Goal: Task Accomplishment & Management: Manage account settings

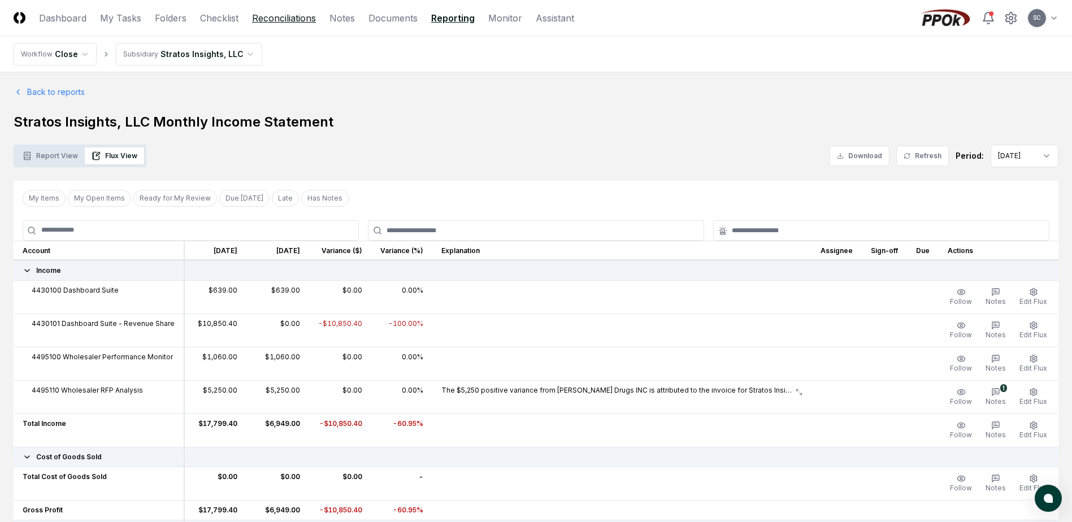
click at [265, 15] on link "Reconciliations" at bounding box center [284, 18] width 64 height 14
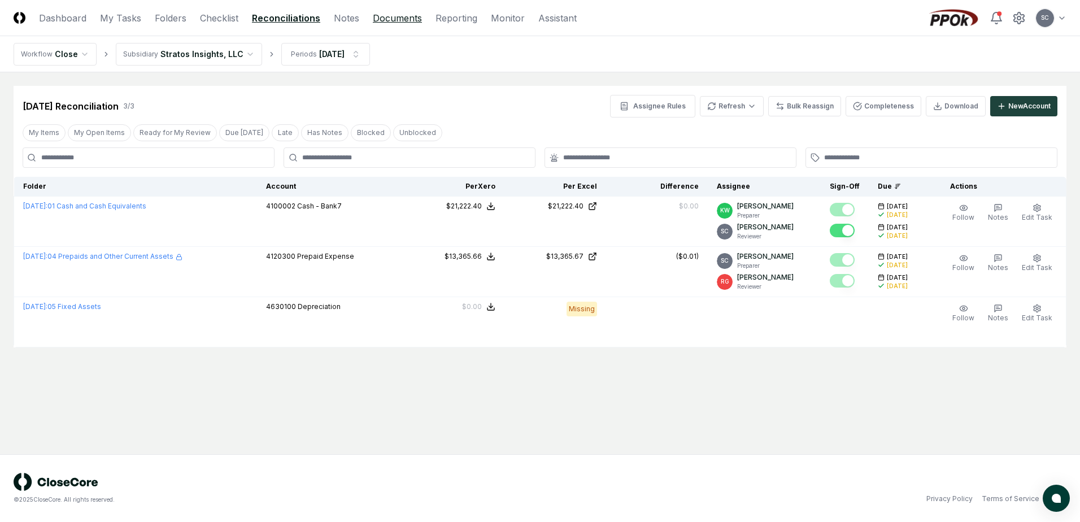
click at [397, 20] on link "Documents" at bounding box center [397, 18] width 49 height 14
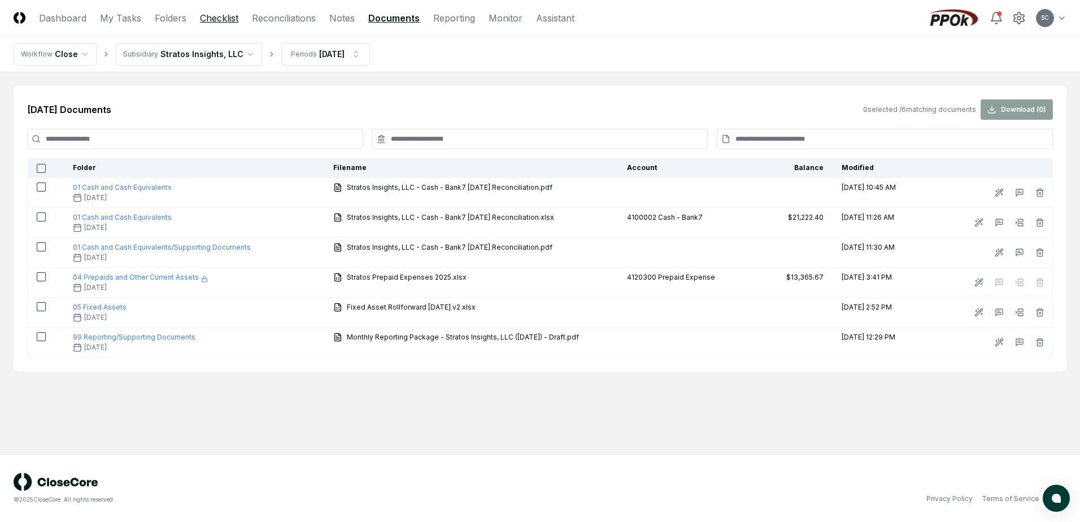
click at [210, 13] on link "Checklist" at bounding box center [219, 18] width 38 height 14
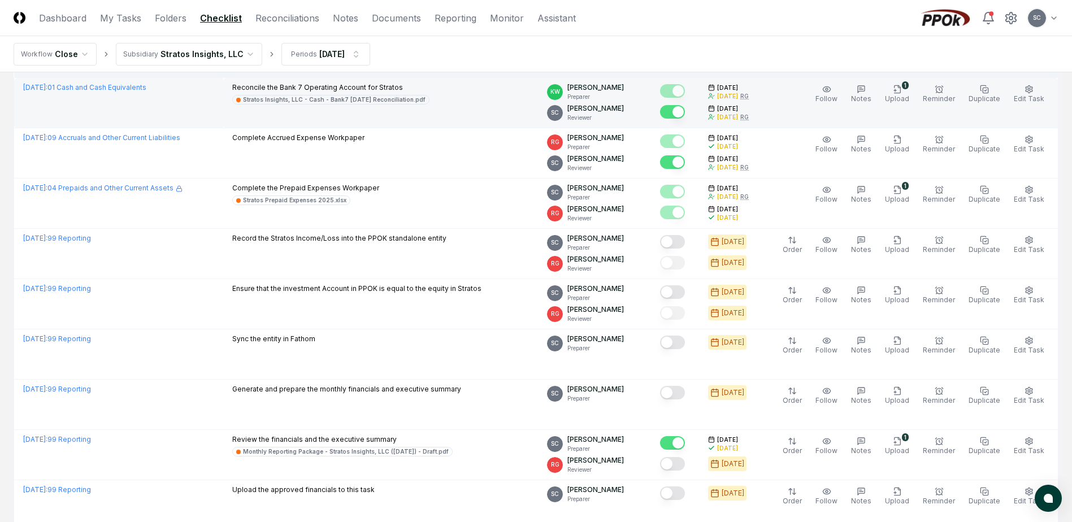
scroll to position [256, 0]
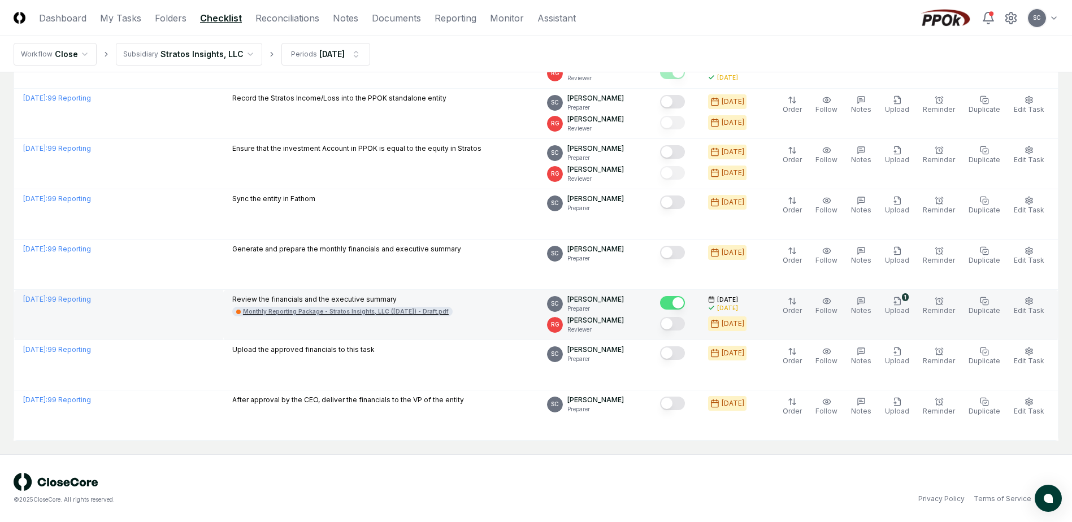
click at [337, 312] on div "Monthly Reporting Package - Stratos Insights, LLC ([DATE]) - Draft.pdf" at bounding box center [346, 311] width 206 height 8
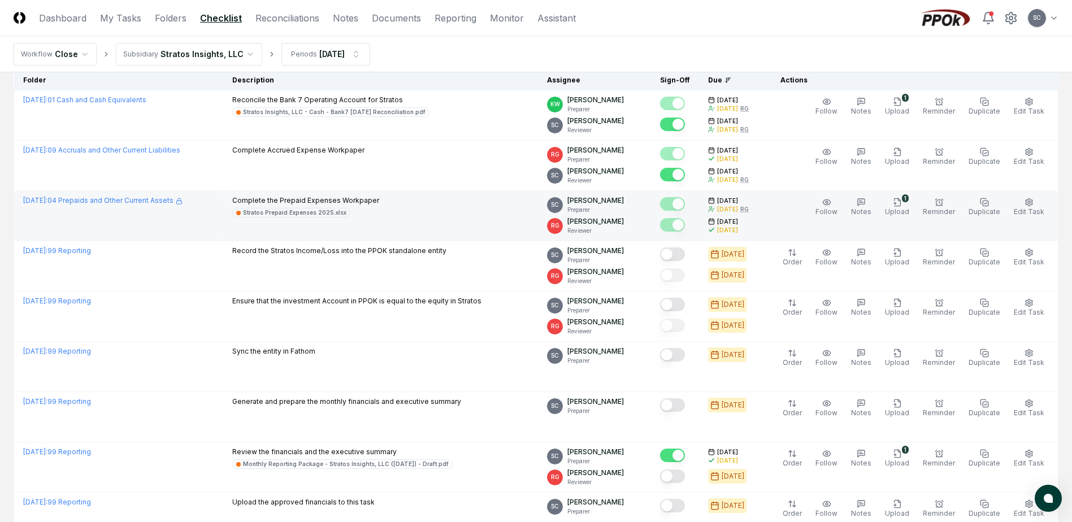
scroll to position [113, 0]
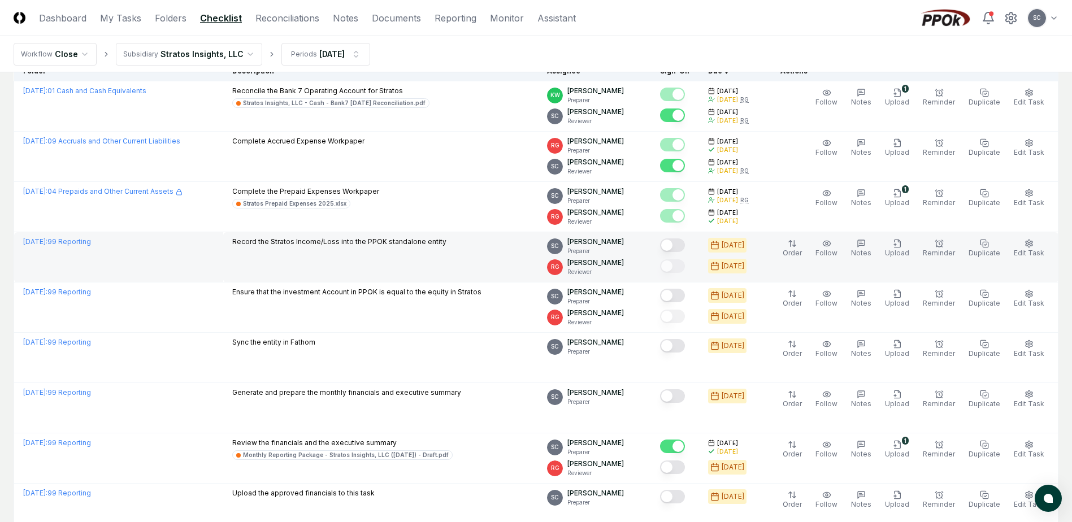
click at [685, 247] on button "Mark complete" at bounding box center [672, 245] width 25 height 14
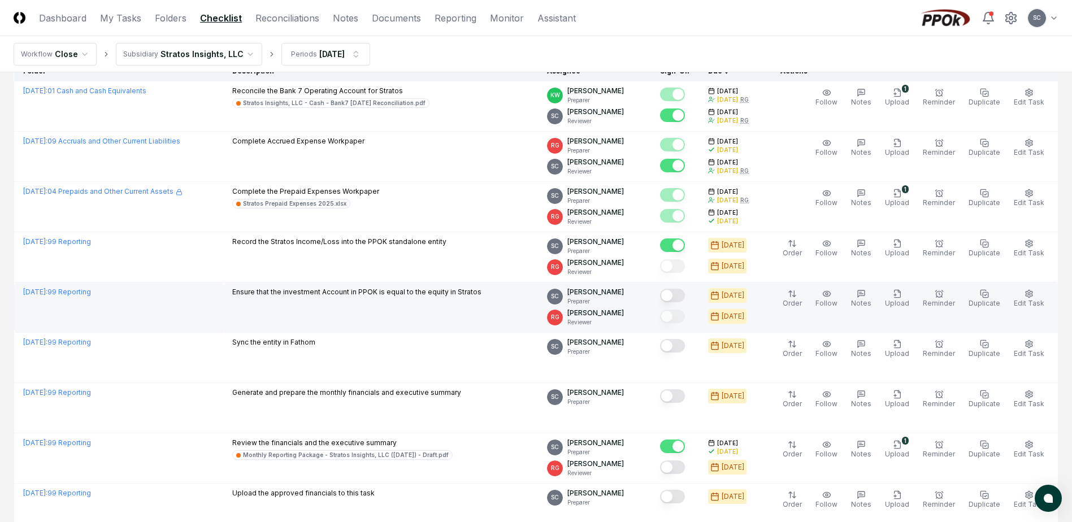
click at [685, 298] on button "Mark complete" at bounding box center [672, 296] width 25 height 14
click at [690, 327] on td at bounding box center [675, 307] width 48 height 50
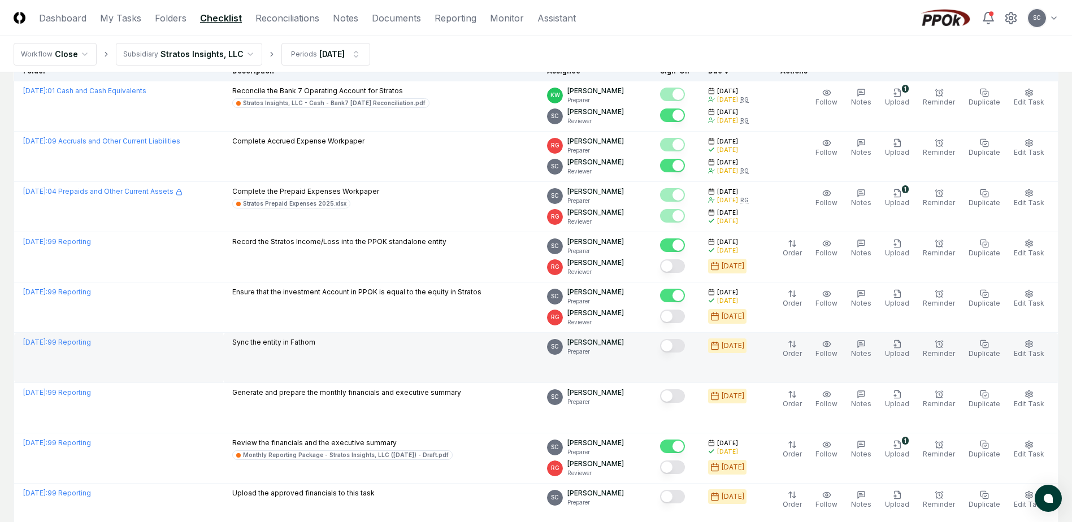
click at [685, 347] on button "Mark complete" at bounding box center [672, 346] width 25 height 14
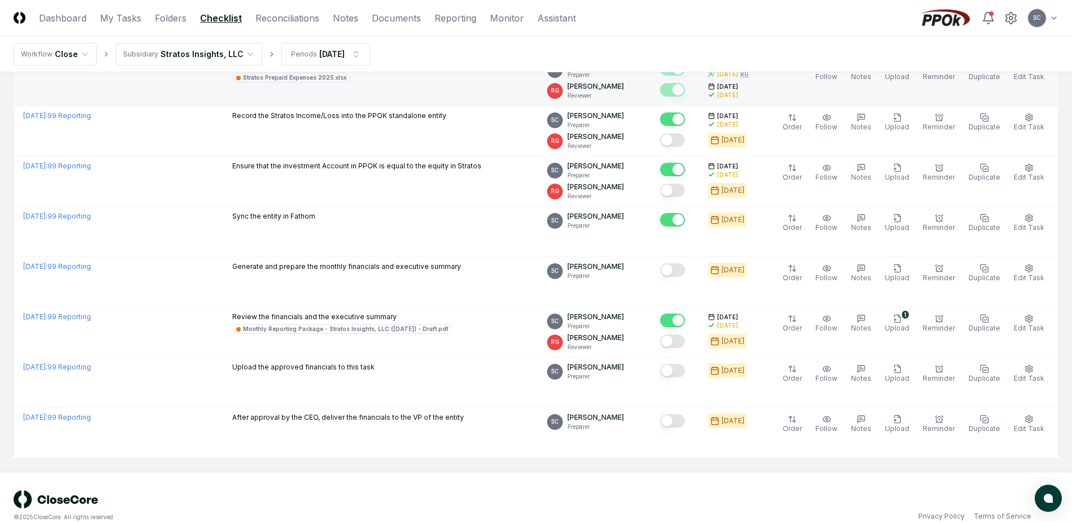
scroll to position [256, 0]
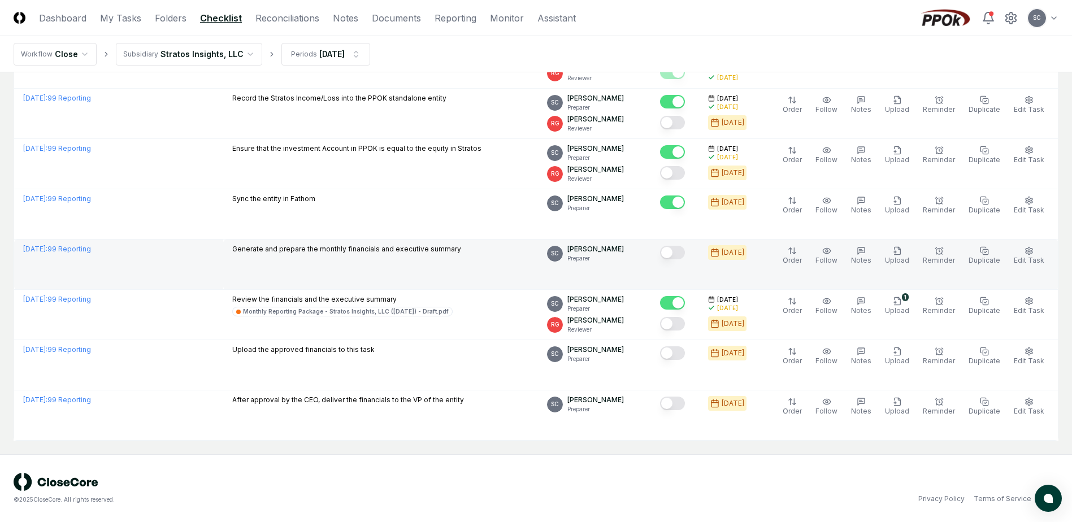
click at [684, 256] on button "Mark complete" at bounding box center [672, 253] width 25 height 14
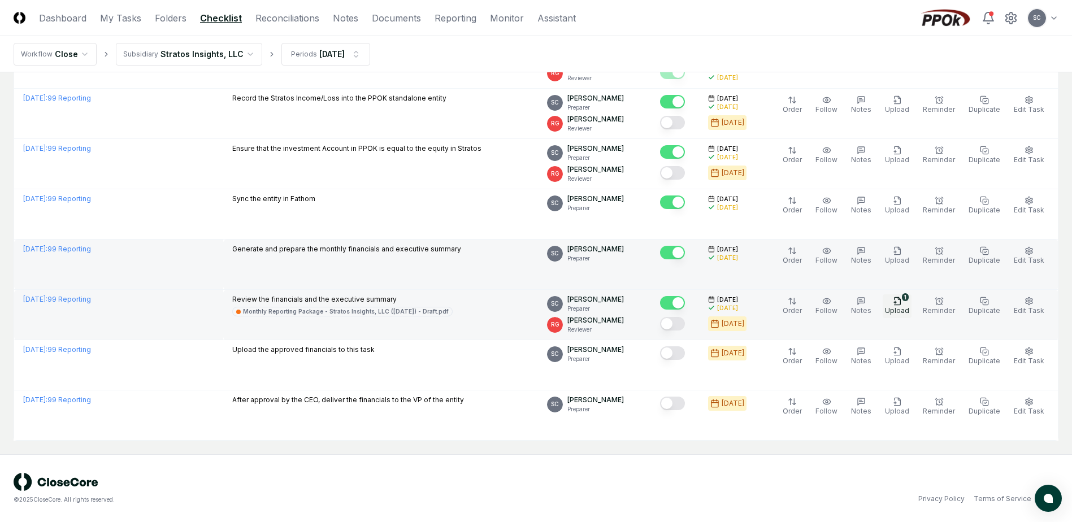
click at [903, 306] on button "1 Upload" at bounding box center [896, 306] width 29 height 24
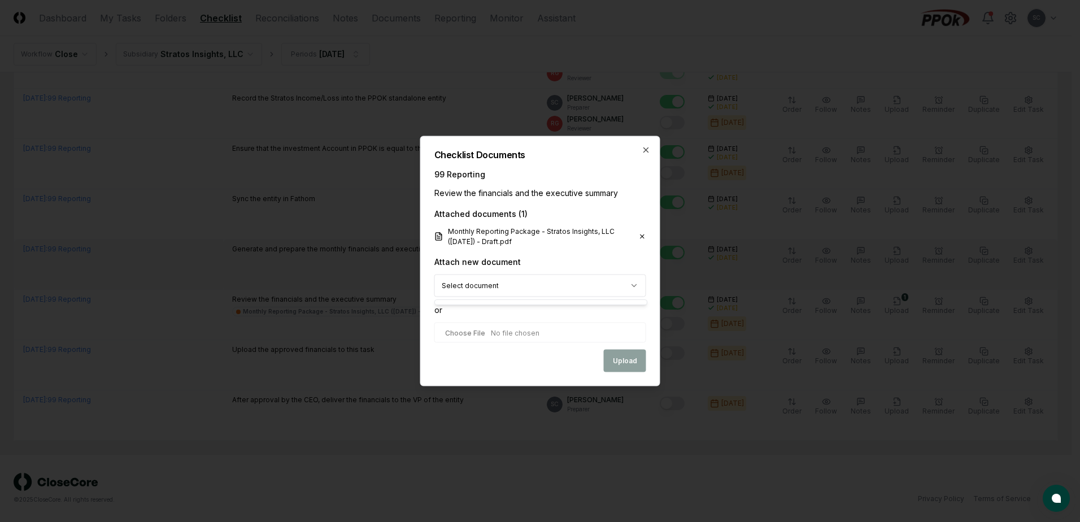
click at [494, 285] on body "CloseCore Dashboard My Tasks Folders Checklist Reconciliations Notes Documents …" at bounding box center [536, 133] width 1072 height 778
click at [646, 145] on div "Checklist Documents 99 Reporting Review the financials and the executive summar…" at bounding box center [540, 261] width 240 height 250
click at [645, 146] on icon "button" at bounding box center [646, 150] width 9 height 9
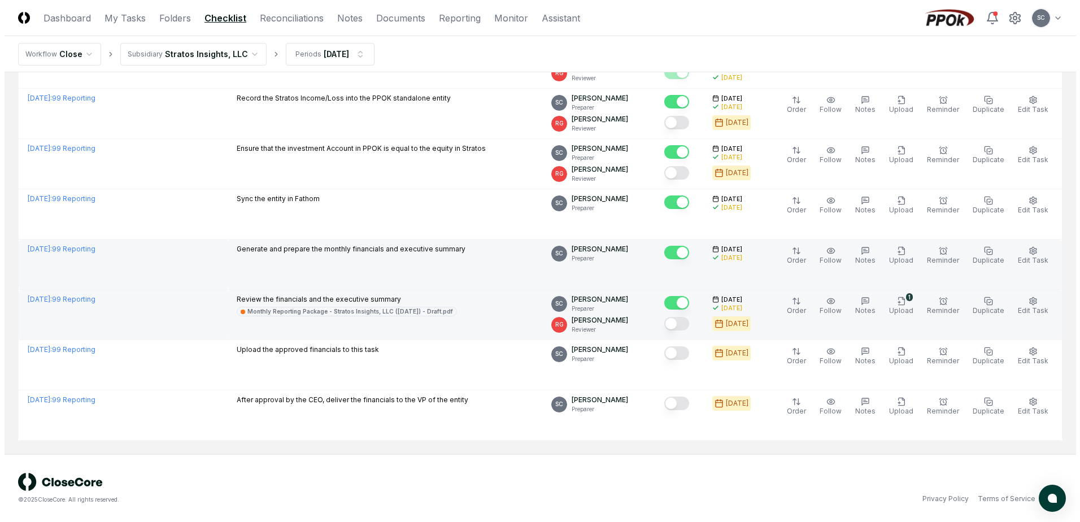
scroll to position [0, 0]
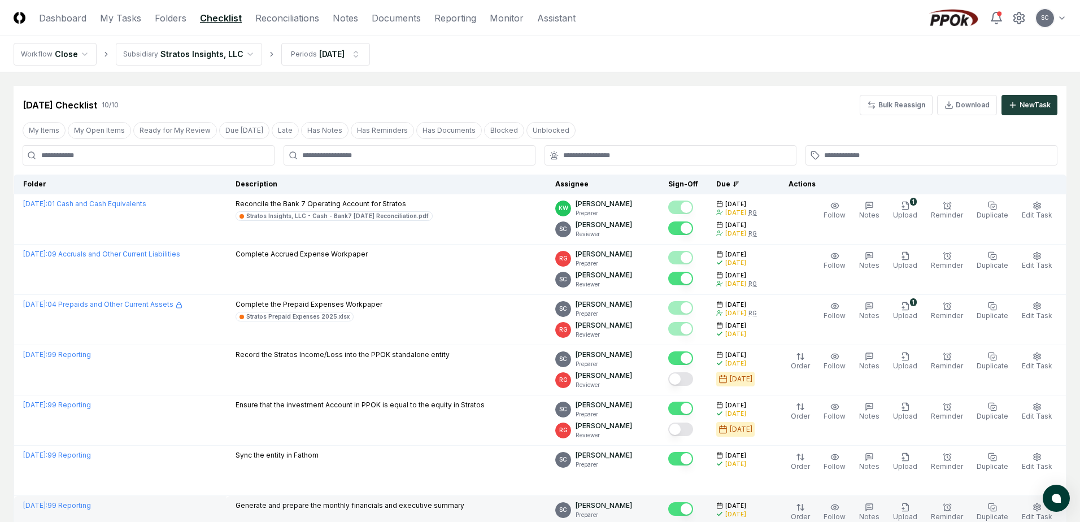
click at [175, 58] on html "CloseCore Dashboard My Tasks Folders Checklist Reconciliations Notes Documents …" at bounding box center [540, 389] width 1080 height 778
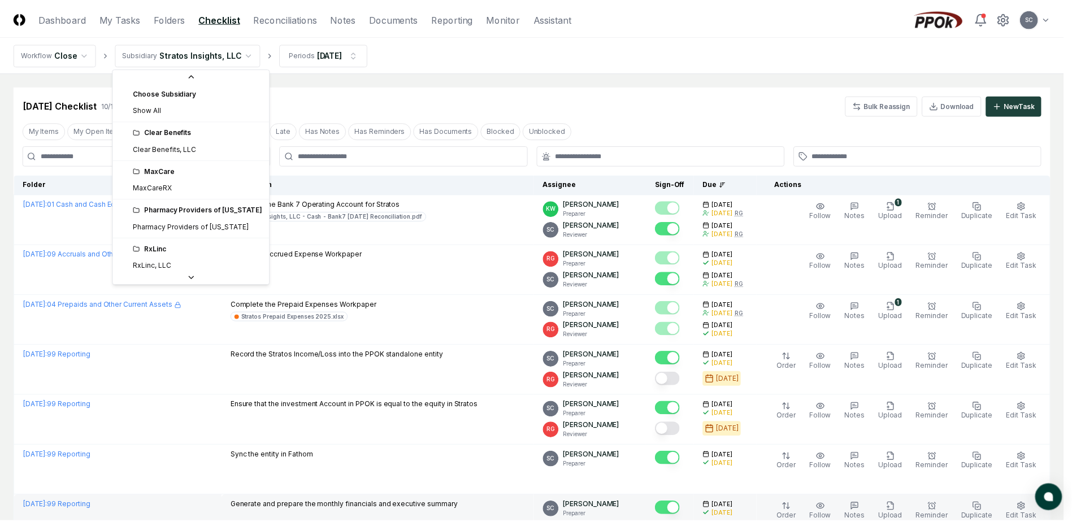
scroll to position [42, 0]
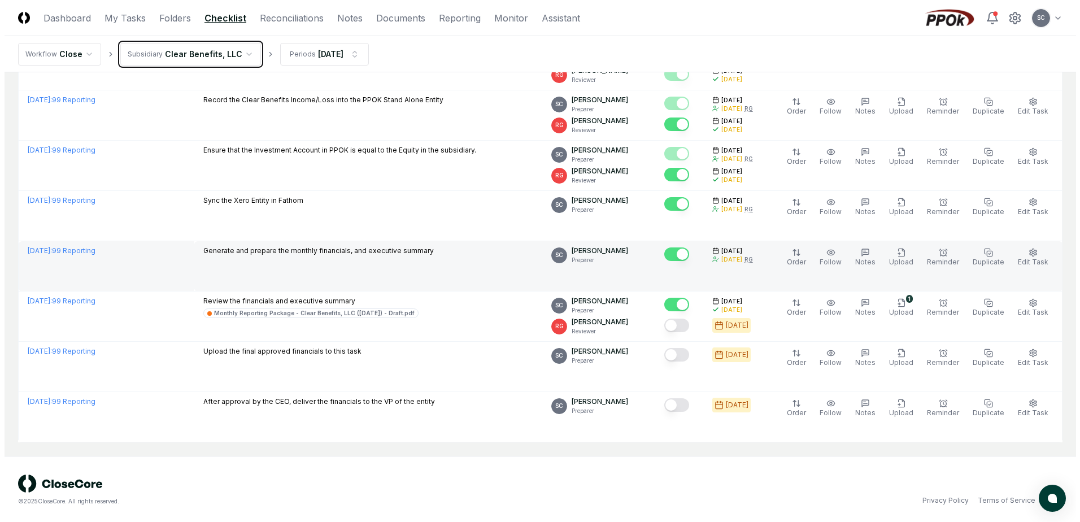
scroll to position [608, 0]
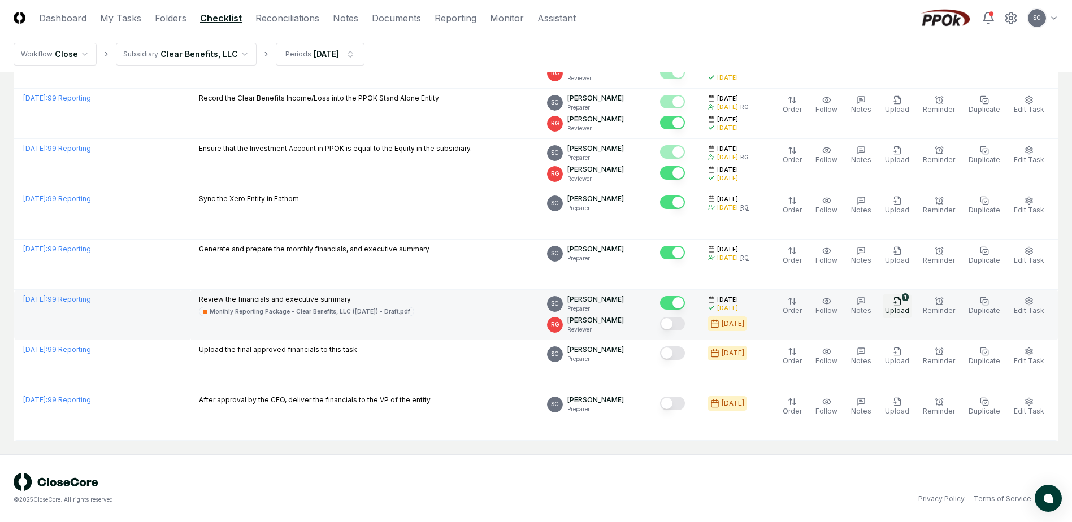
click at [907, 309] on span "Upload" at bounding box center [897, 310] width 24 height 8
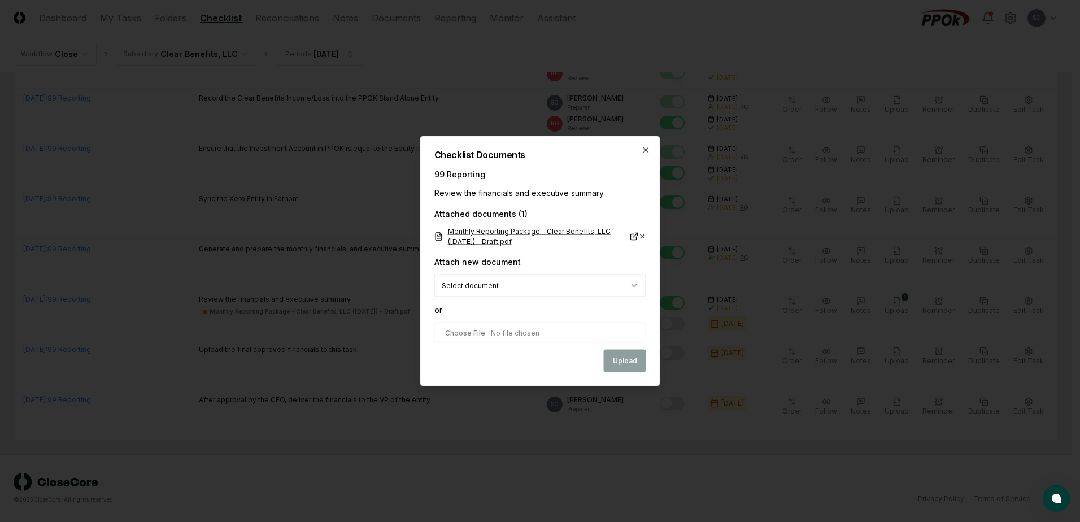
click at [473, 237] on link "Monthly Reporting Package - Clear Benefits, LLC ([DATE]) - Draft.pdf" at bounding box center [536, 237] width 204 height 20
